Goal: Information Seeking & Learning: Check status

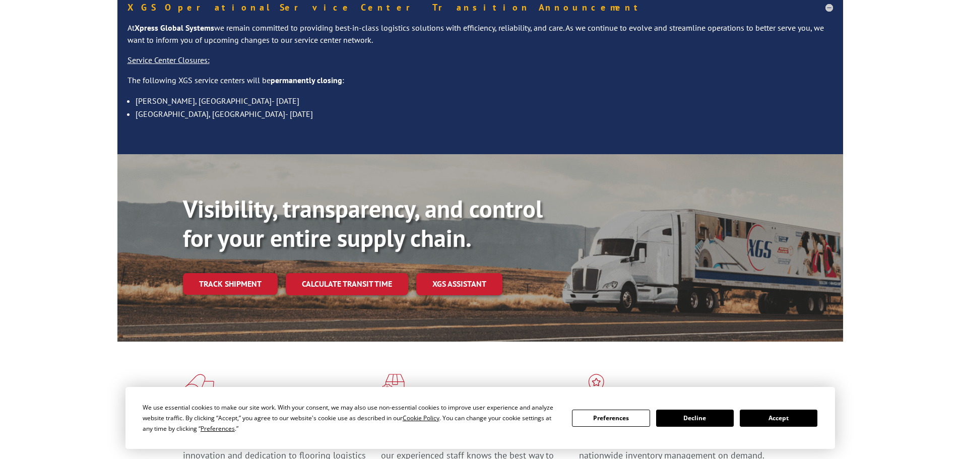
scroll to position [139, 0]
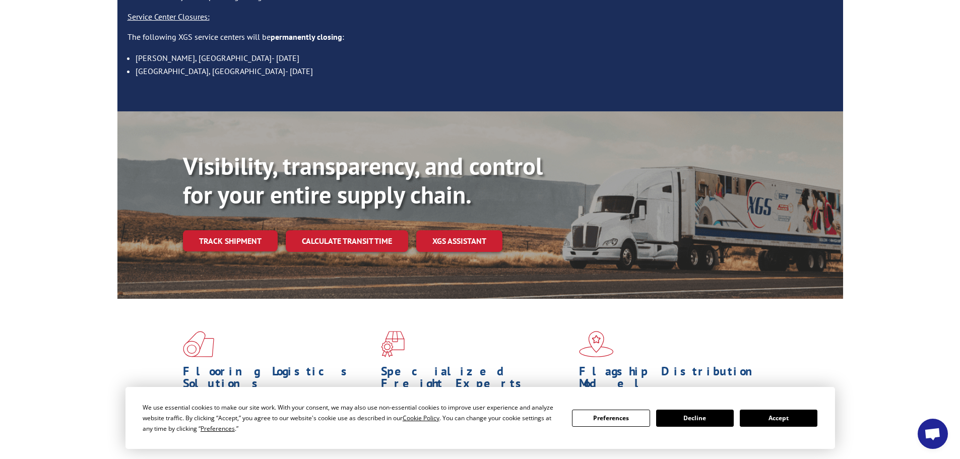
click at [797, 420] on button "Accept" at bounding box center [779, 418] width 78 height 17
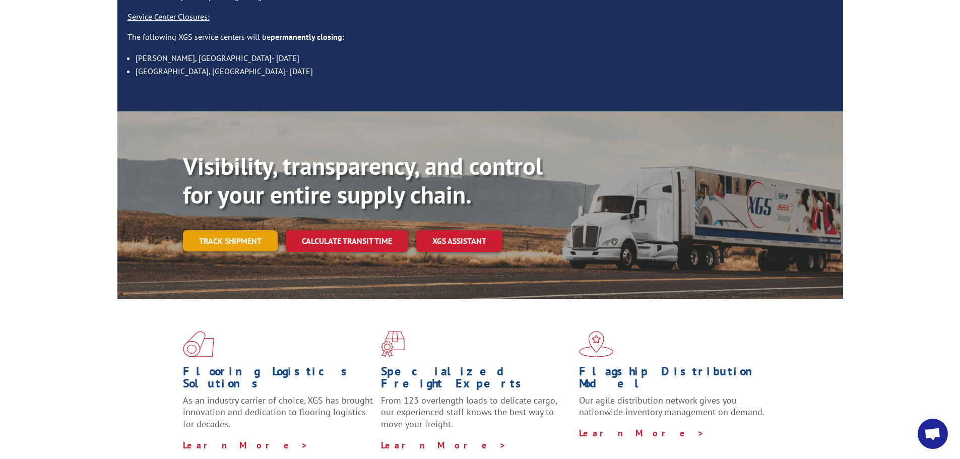
click at [236, 230] on link "Track shipment" at bounding box center [230, 240] width 95 height 21
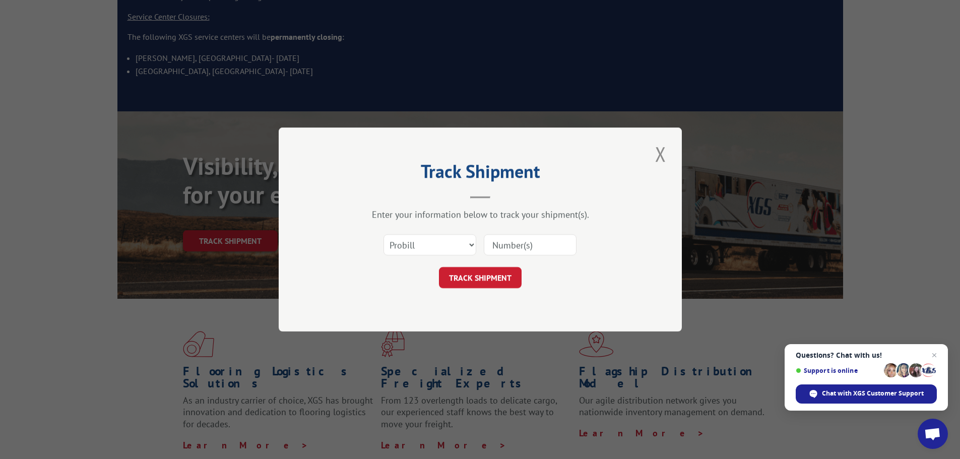
click at [500, 244] on input at bounding box center [530, 244] width 93 height 21
paste input "16754522"
type input "16754522"
click at [474, 277] on button "TRACK SHIPMENT" at bounding box center [480, 277] width 83 height 21
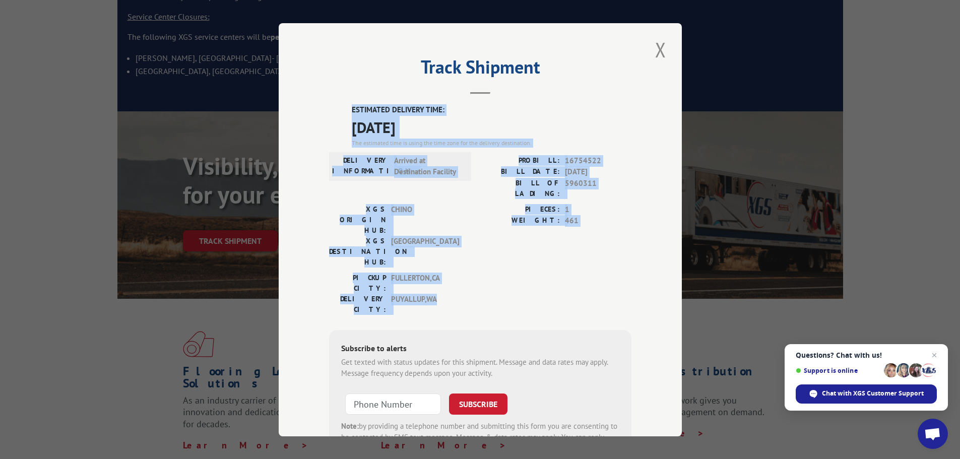
drag, startPoint x: 344, startPoint y: 105, endPoint x: 498, endPoint y: 245, distance: 208.0
click at [501, 248] on div "ESTIMATED DELIVERY TIME: [DATE] The estimated time is using the time zone for t…" at bounding box center [480, 285] width 302 height 362
copy div "ESTIMATED DELIVERY TIME: [DATE] The estimated time is using the time zone for t…"
click at [657, 51] on button "Close modal" at bounding box center [660, 50] width 17 height 28
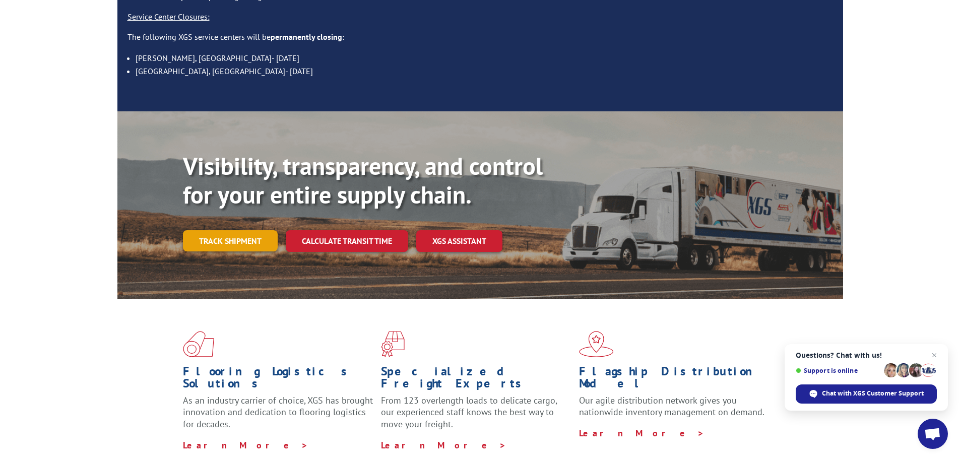
click at [228, 230] on link "Track shipment" at bounding box center [230, 240] width 95 height 21
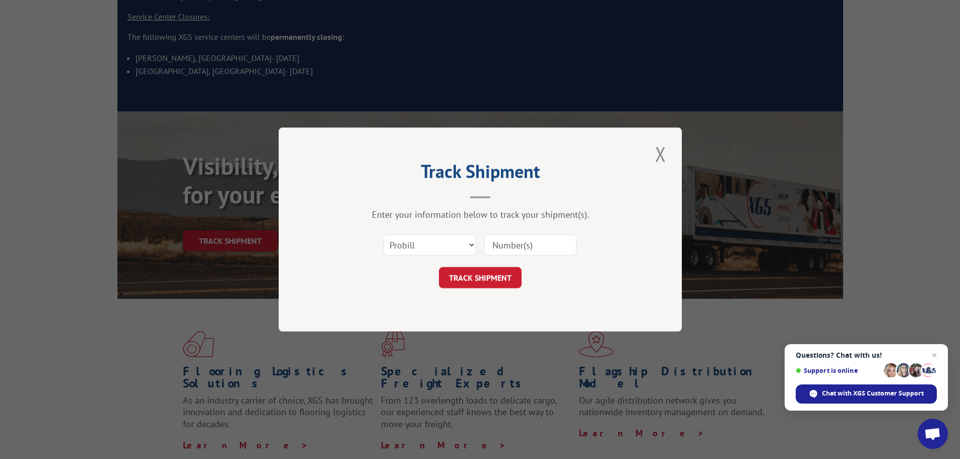
drag, startPoint x: 484, startPoint y: 243, endPoint x: 479, endPoint y: 251, distance: 9.7
click at [484, 245] on input at bounding box center [530, 244] width 93 height 21
paste input "0078118122"
type input "0078118122"
click at [487, 280] on button "TRACK SHIPMENT" at bounding box center [480, 277] width 83 height 21
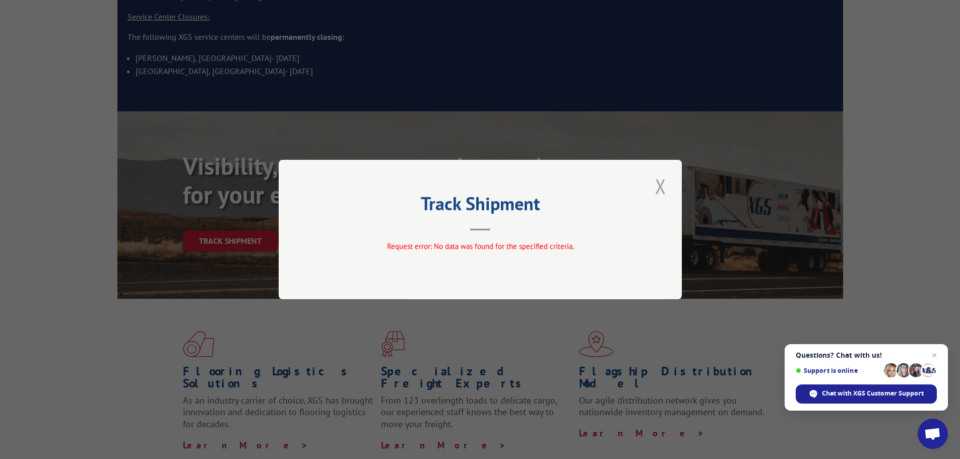
click at [660, 186] on button "Close modal" at bounding box center [660, 186] width 17 height 28
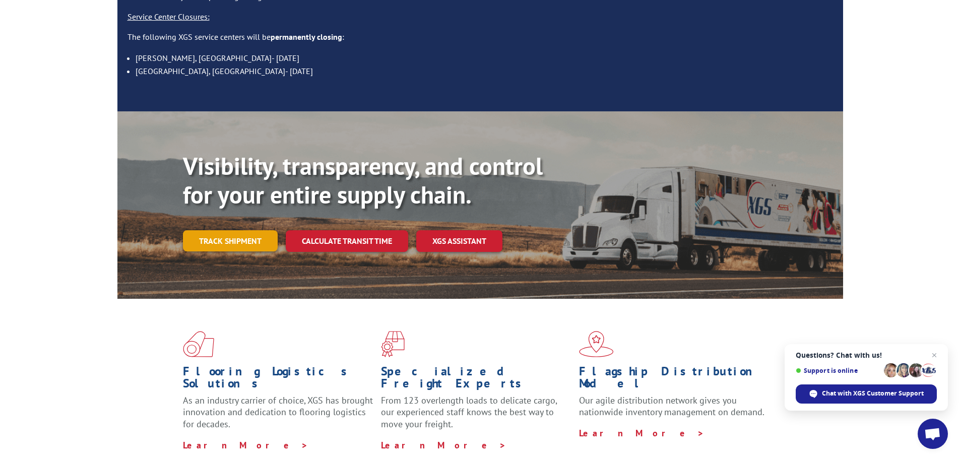
click at [236, 230] on link "Track shipment" at bounding box center [230, 240] width 95 height 21
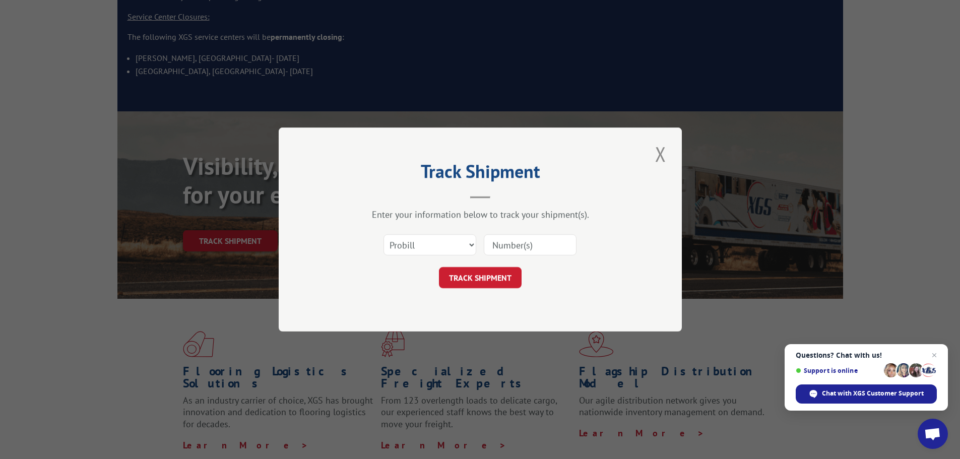
click at [493, 248] on input at bounding box center [530, 244] width 93 height 21
paste input "2826610"
type input "2826610"
click at [468, 285] on button "TRACK SHIPMENT" at bounding box center [480, 277] width 83 height 21
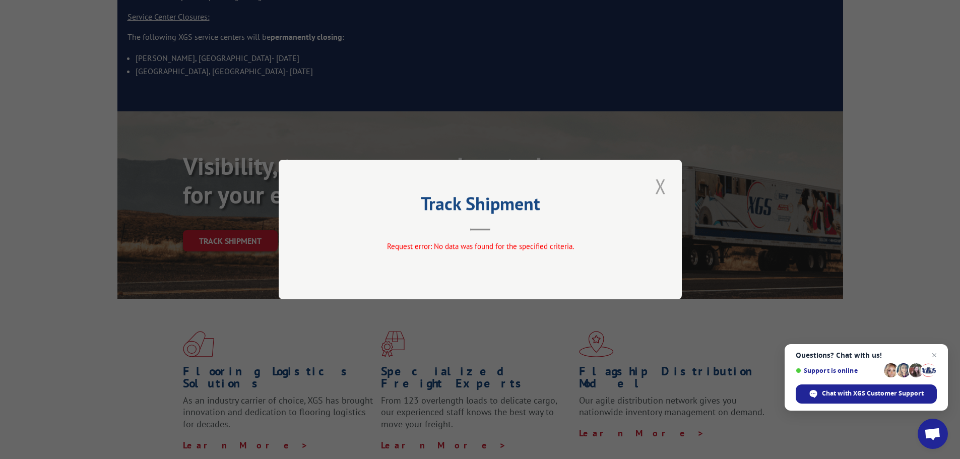
click at [659, 192] on button "Close modal" at bounding box center [660, 186] width 17 height 28
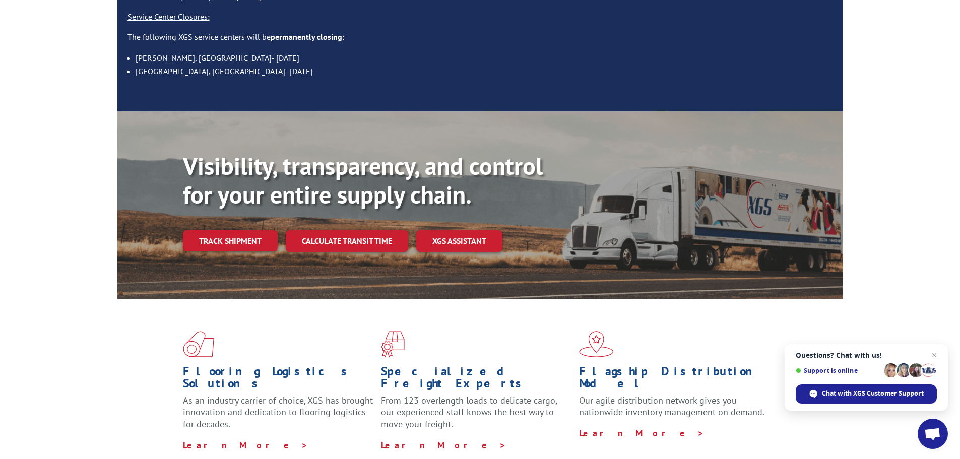
click at [236, 230] on link "Track shipment" at bounding box center [230, 240] width 95 height 21
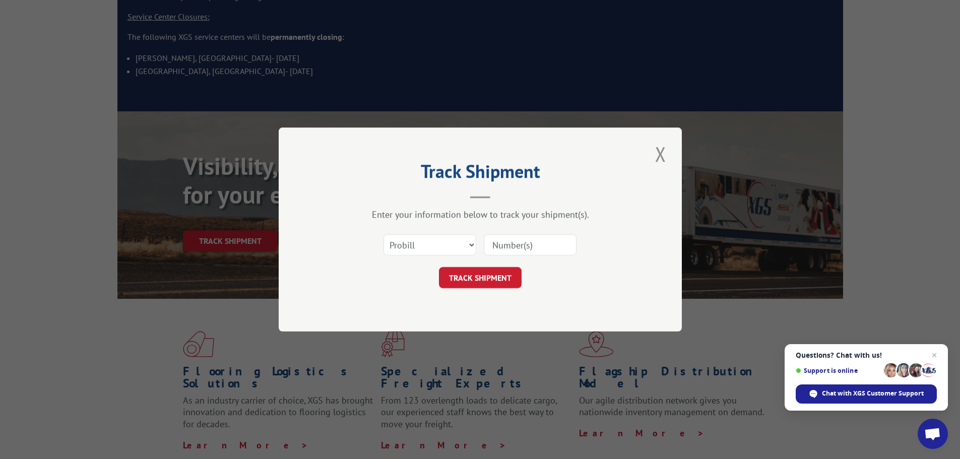
click at [492, 244] on input at bounding box center [530, 244] width 93 height 21
paste input "2826610"
click at [494, 243] on input "2826610" at bounding box center [530, 244] width 93 height 21
type input "2826610"
click at [441, 238] on select "Select category... Probill BOL PO" at bounding box center [429, 244] width 93 height 21
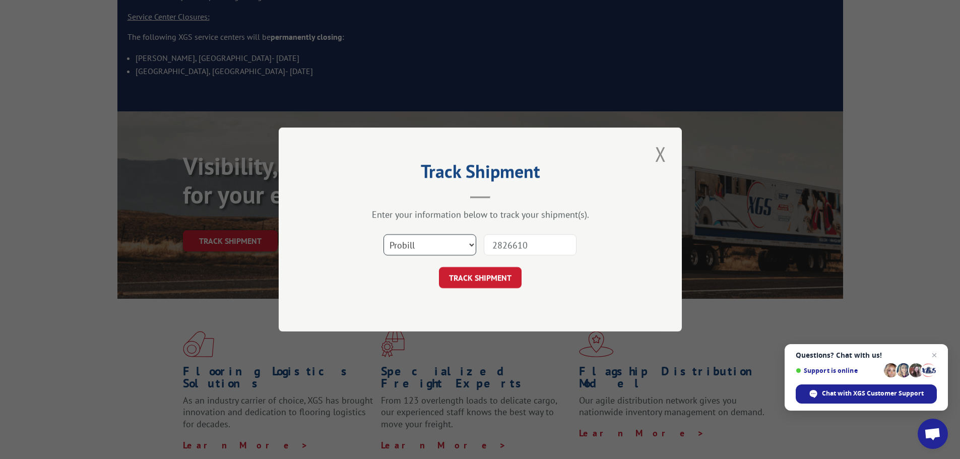
select select "bol"
click at [383, 234] on select "Select category... Probill BOL PO" at bounding box center [429, 244] width 93 height 21
click at [510, 283] on button "TRACK SHIPMENT" at bounding box center [480, 277] width 83 height 21
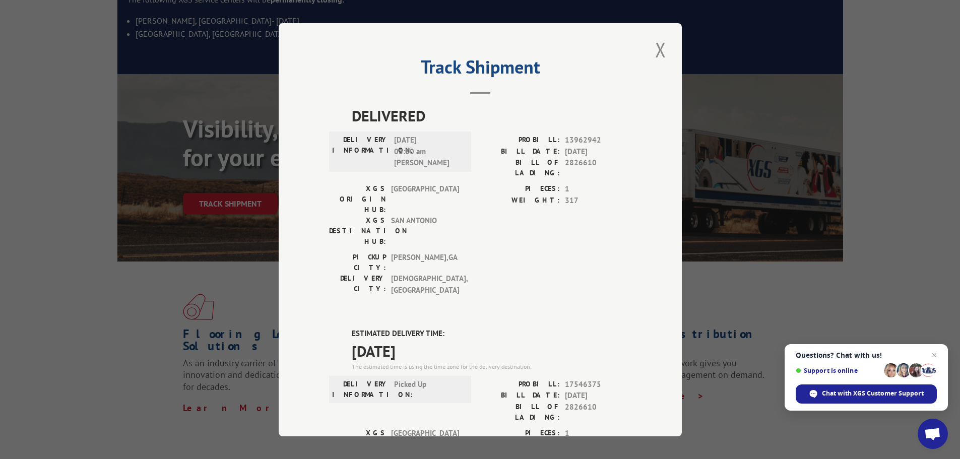
scroll to position [176, 0]
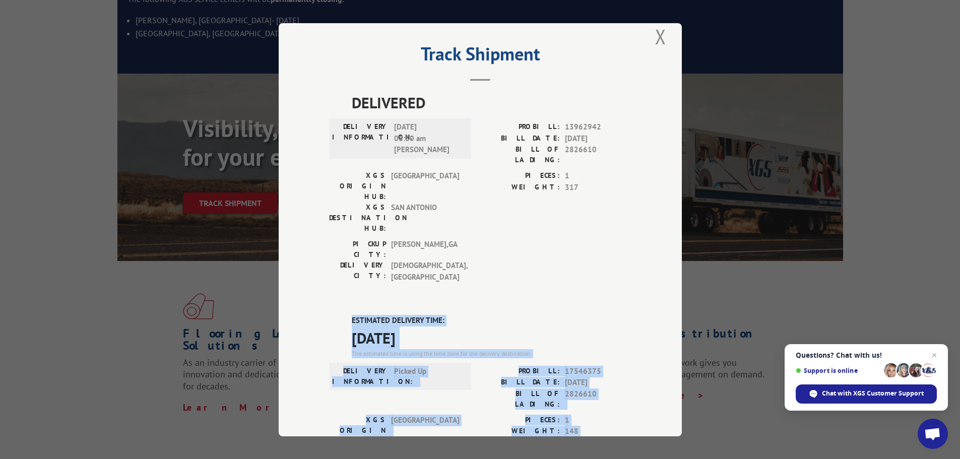
drag, startPoint x: 348, startPoint y: 272, endPoint x: 464, endPoint y: 423, distance: 190.4
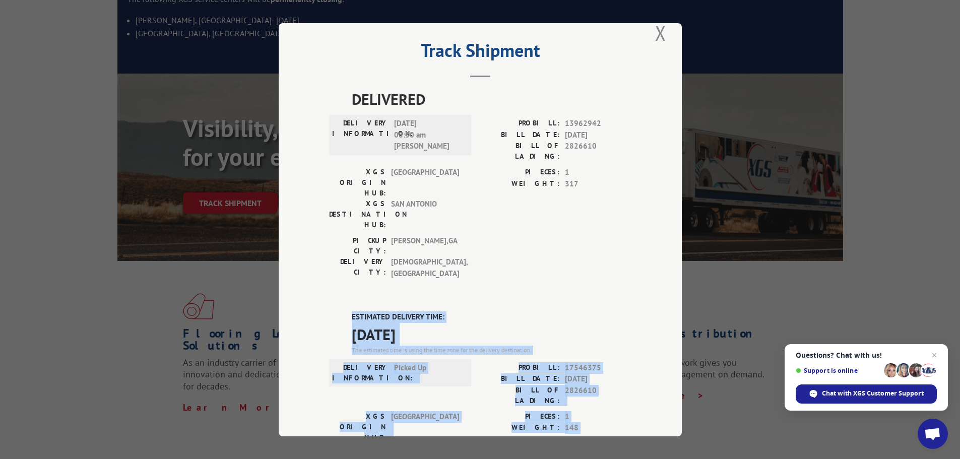
click at [527, 240] on div "DELIVERED DELIVERY INFORMATION: [DATE] 08:30 am M [PERSON_NAME]: 13962942 BILL …" at bounding box center [480, 394] width 302 height 613
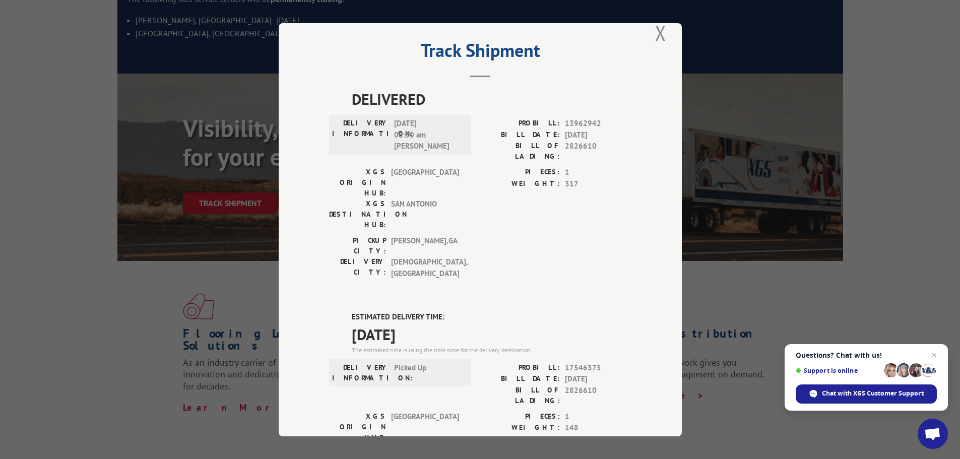
click at [473, 197] on div "XGS ORIGIN HUB: TUNNEL HILL XGS DESTINATION HUB: [GEOGRAPHIC_DATA] PIECES: 1 WE…" at bounding box center [480, 201] width 302 height 69
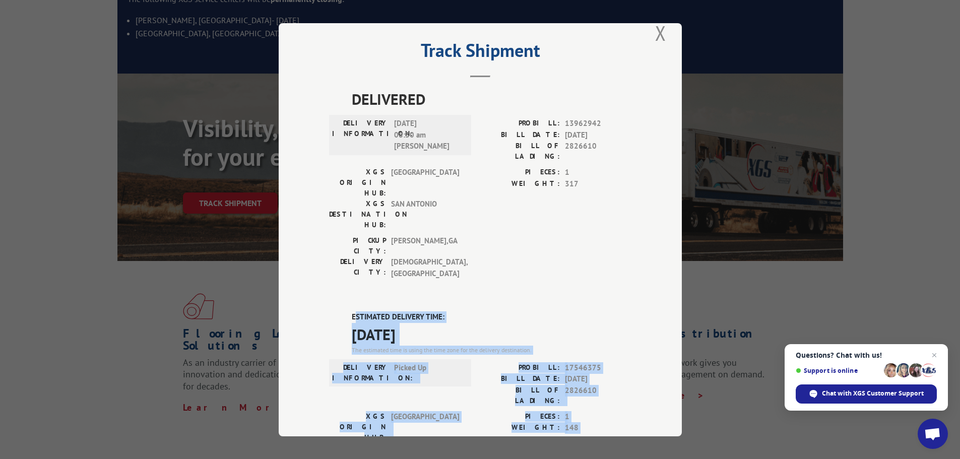
drag, startPoint x: 351, startPoint y: 255, endPoint x: 441, endPoint y: 396, distance: 166.8
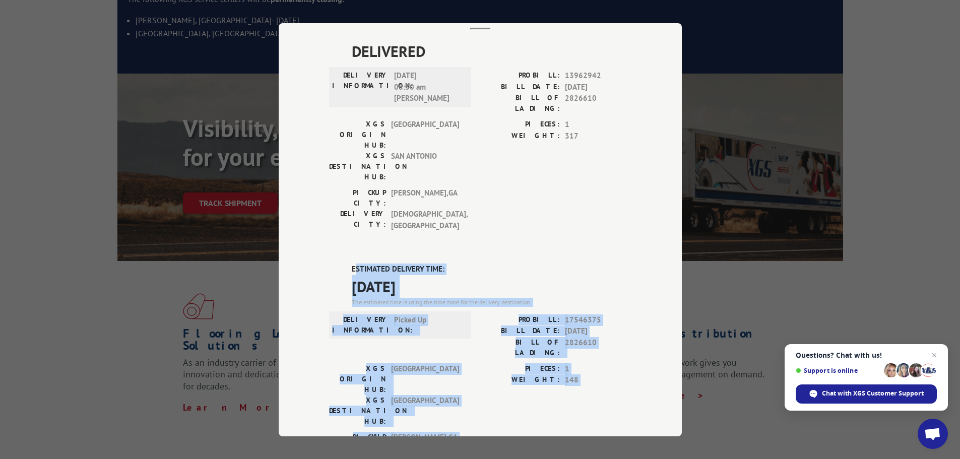
scroll to position [54, 0]
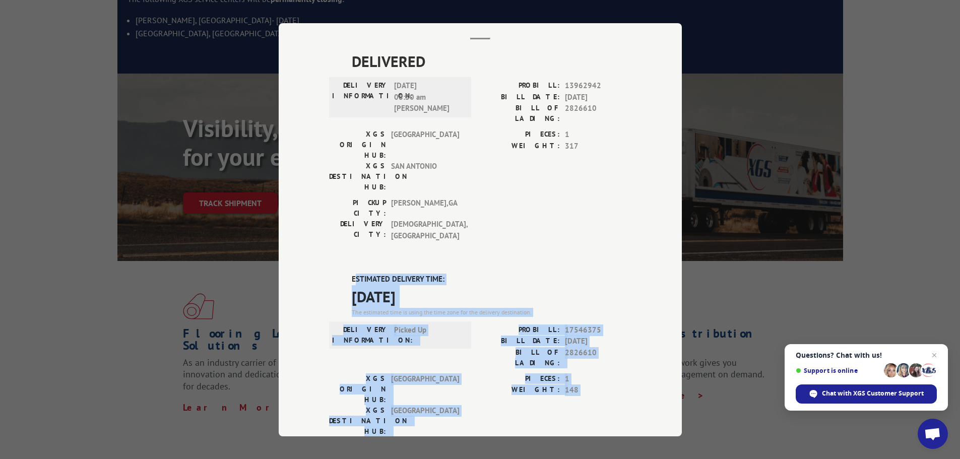
copy div "STIMATED DELIVERY TIME: [DATE] The estimated time is using the time zone for th…"
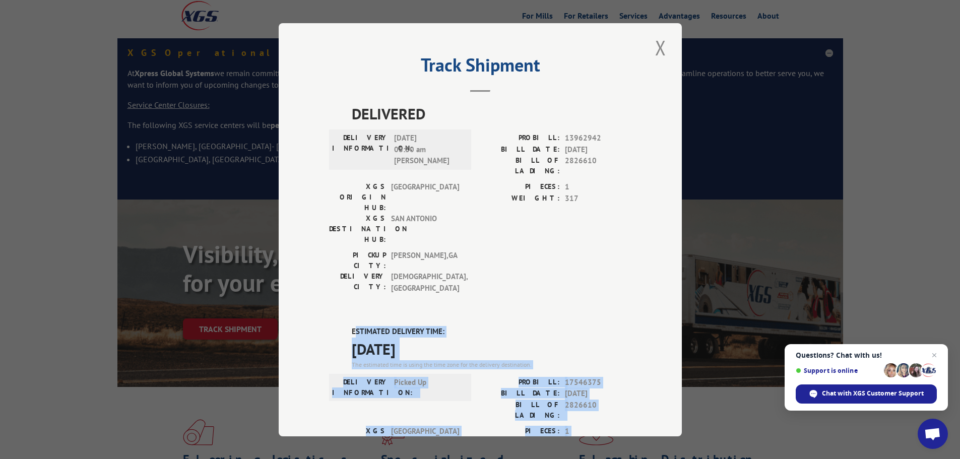
scroll to position [0, 0]
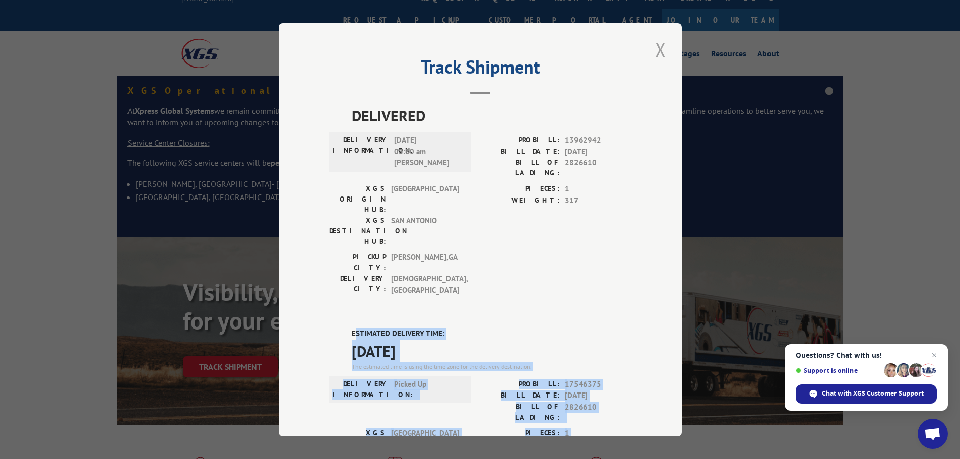
click at [658, 49] on button "Close modal" at bounding box center [660, 50] width 17 height 28
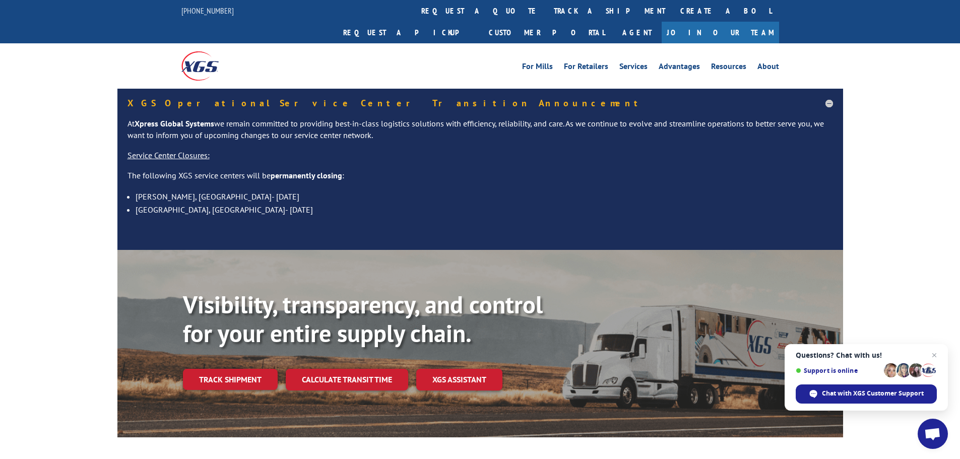
click at [220, 369] on link "Track shipment" at bounding box center [230, 379] width 95 height 21
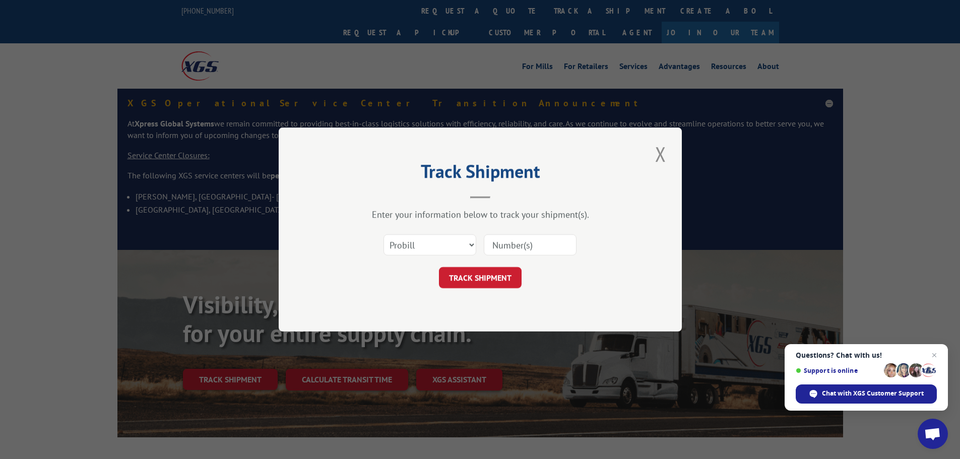
click at [506, 245] on input at bounding box center [530, 244] width 93 height 21
paste input "16754521"
type input "16754521"
click at [478, 274] on button "TRACK SHIPMENT" at bounding box center [480, 277] width 83 height 21
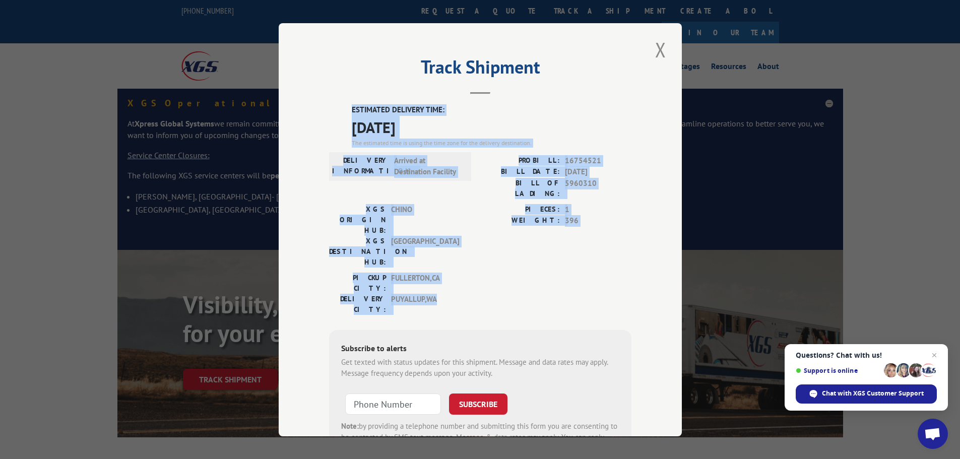
drag, startPoint x: 348, startPoint y: 108, endPoint x: 505, endPoint y: 236, distance: 202.0
click at [513, 248] on div "ESTIMATED DELIVERY TIME: [DATE] The estimated time is using the time zone for t…" at bounding box center [480, 285] width 302 height 362
copy div "ESTIMATED DELIVERY TIME: [DATE] The estimated time is using the time zone for t…"
